Goal: Information Seeking & Learning: Stay updated

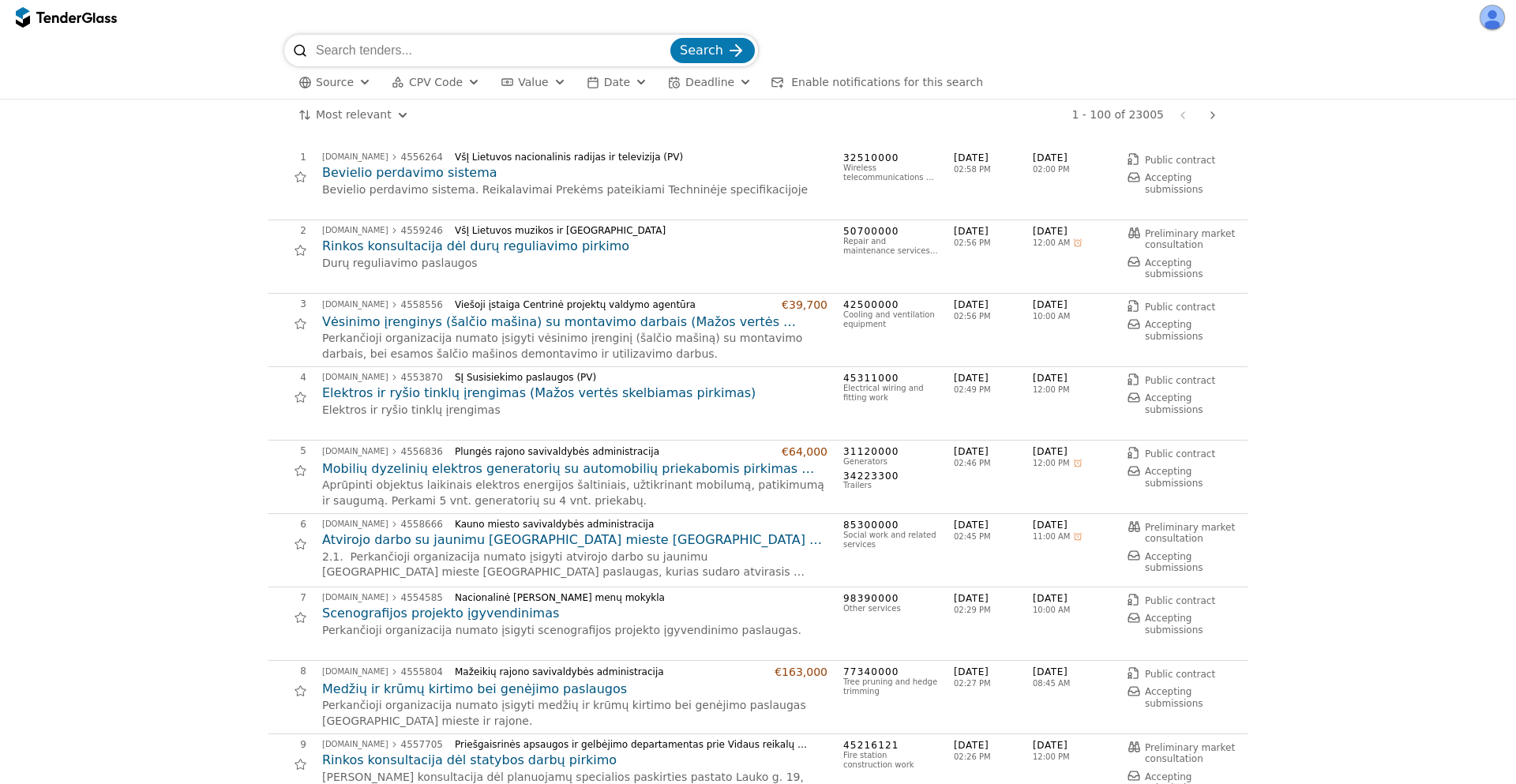
click at [447, 37] on input "search" at bounding box center [491, 50] width 351 height 31
type input "microsoft"
click at [671, 38] on button "Search" at bounding box center [712, 50] width 84 height 26
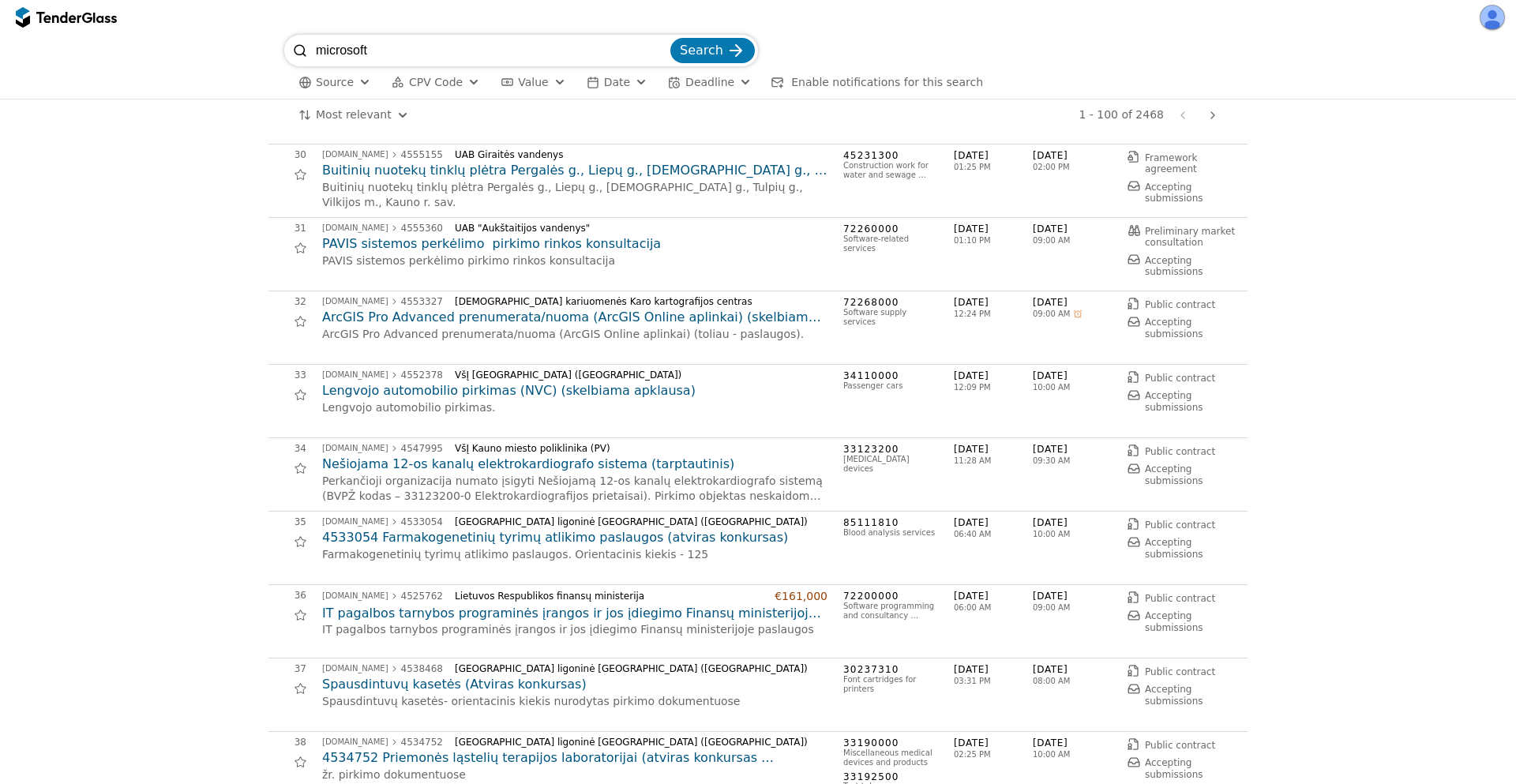
scroll to position [1421, 0]
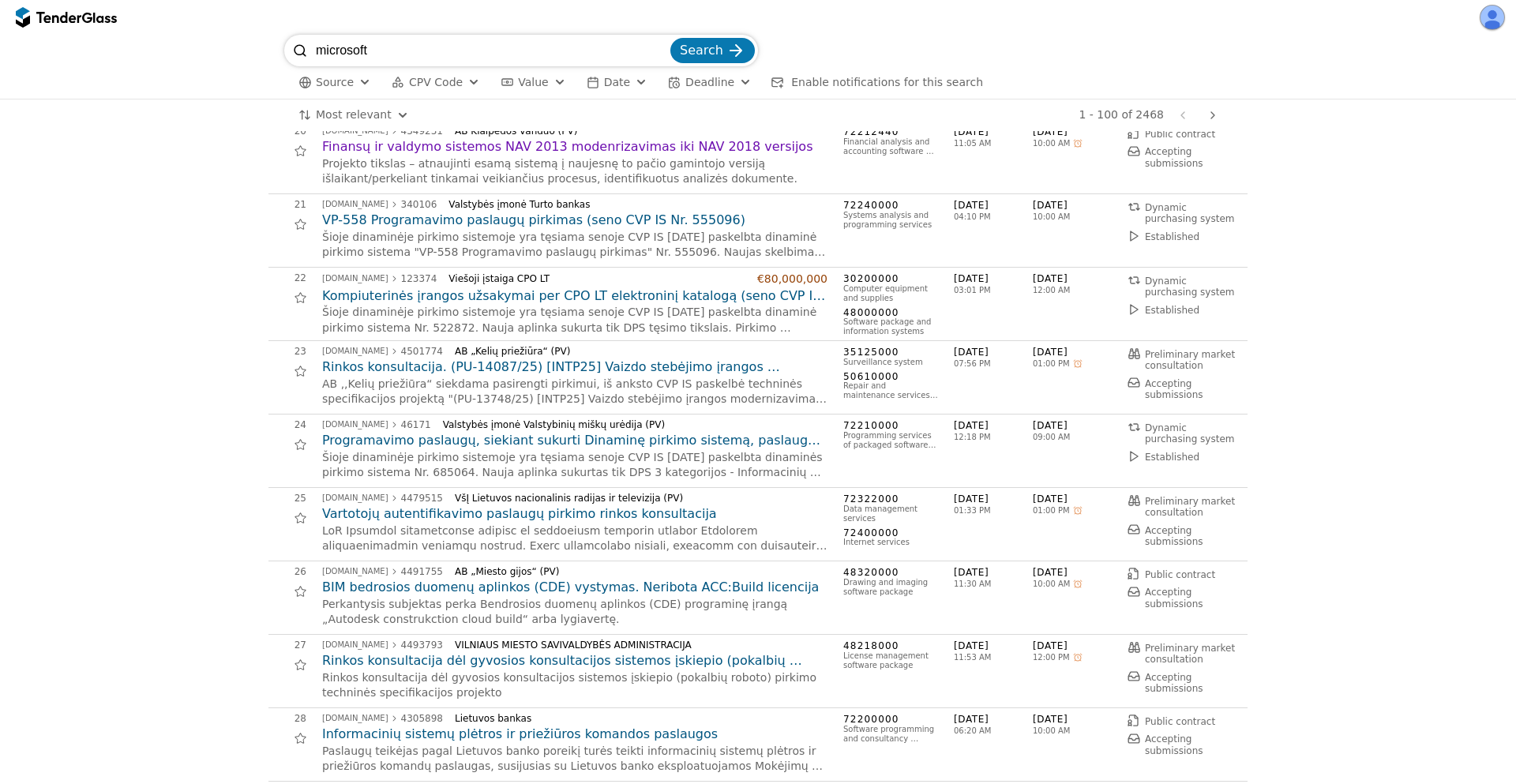
drag, startPoint x: 223, startPoint y: 16, endPoint x: 196, endPoint y: 10, distance: 27.7
click at [196, 10] on div "microsoft Search Source CPV Code Type Buyer Value Date Deadline Enable notifica…" at bounding box center [758, 392] width 1516 height 784
type input "pirkimas"
click at [671, 38] on button "Search" at bounding box center [712, 50] width 84 height 26
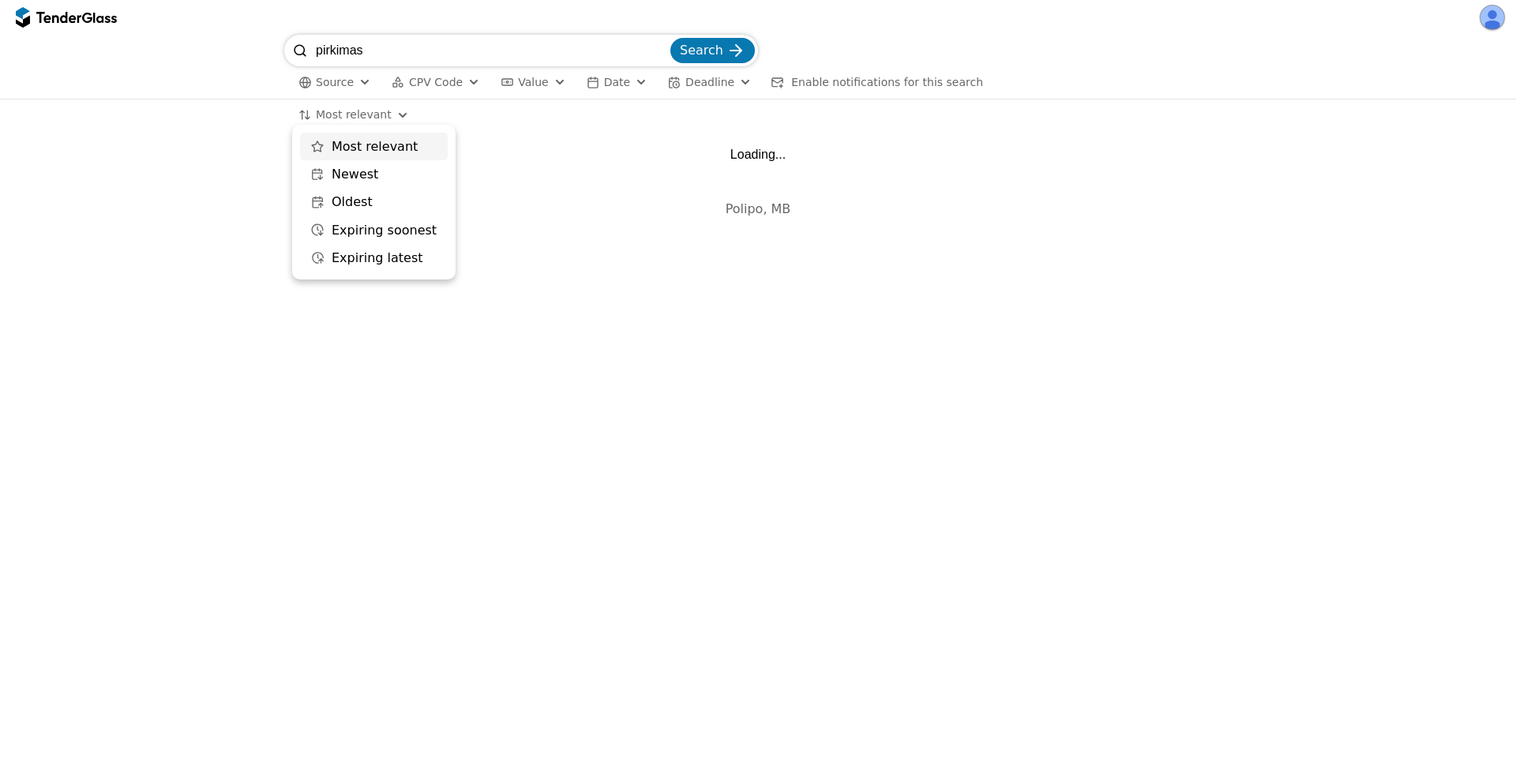
click at [359, 108] on html "pirkimas Search Source CPV Code Type Buyer Value Date Deadline Enable notificat…" at bounding box center [758, 392] width 1516 height 784
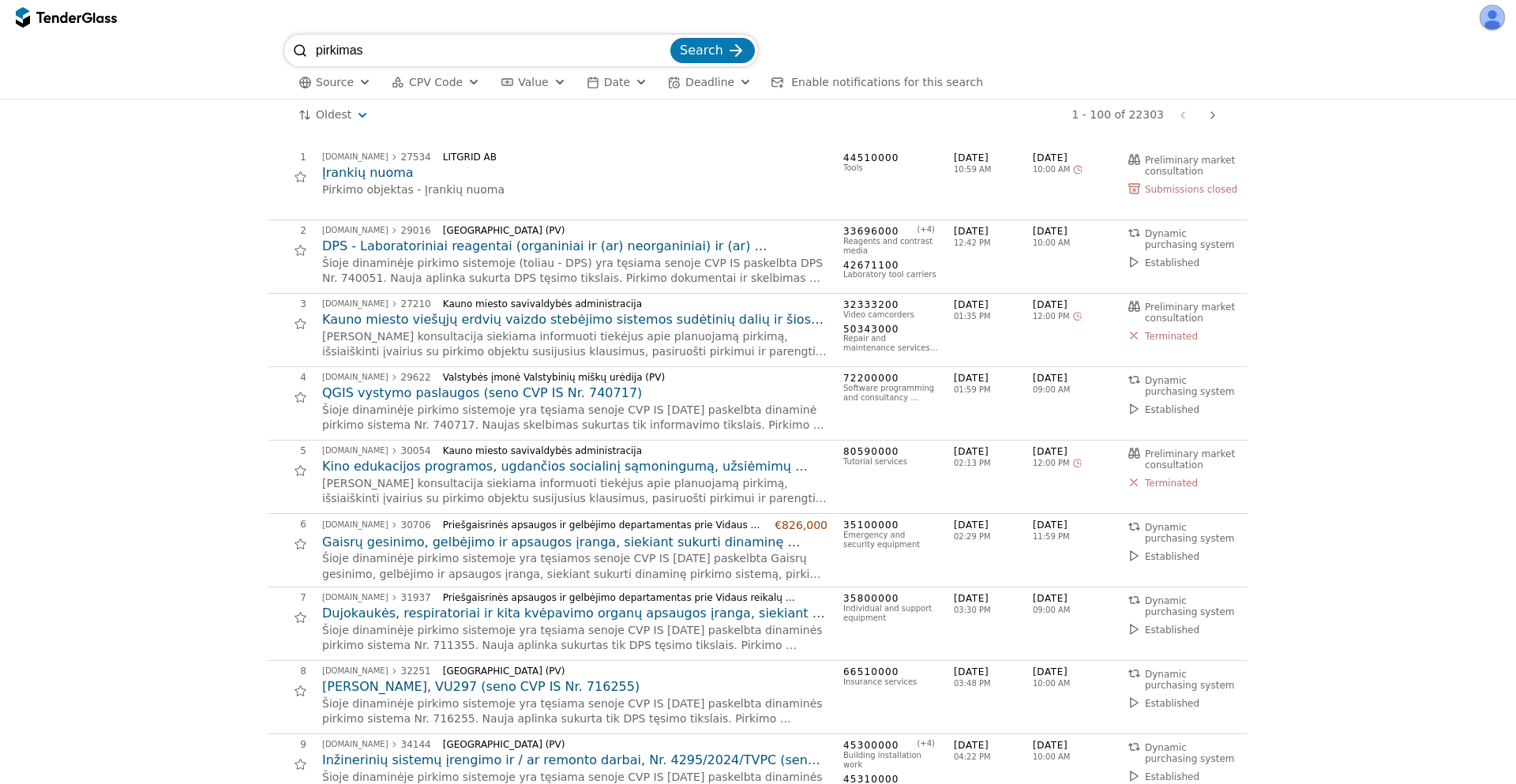
click at [129, 113] on div "Oldest Save this search 1 - 100 of 22303 Previous page Next page" at bounding box center [758, 114] width 1500 height 31
